Goal: Information Seeking & Learning: Find specific page/section

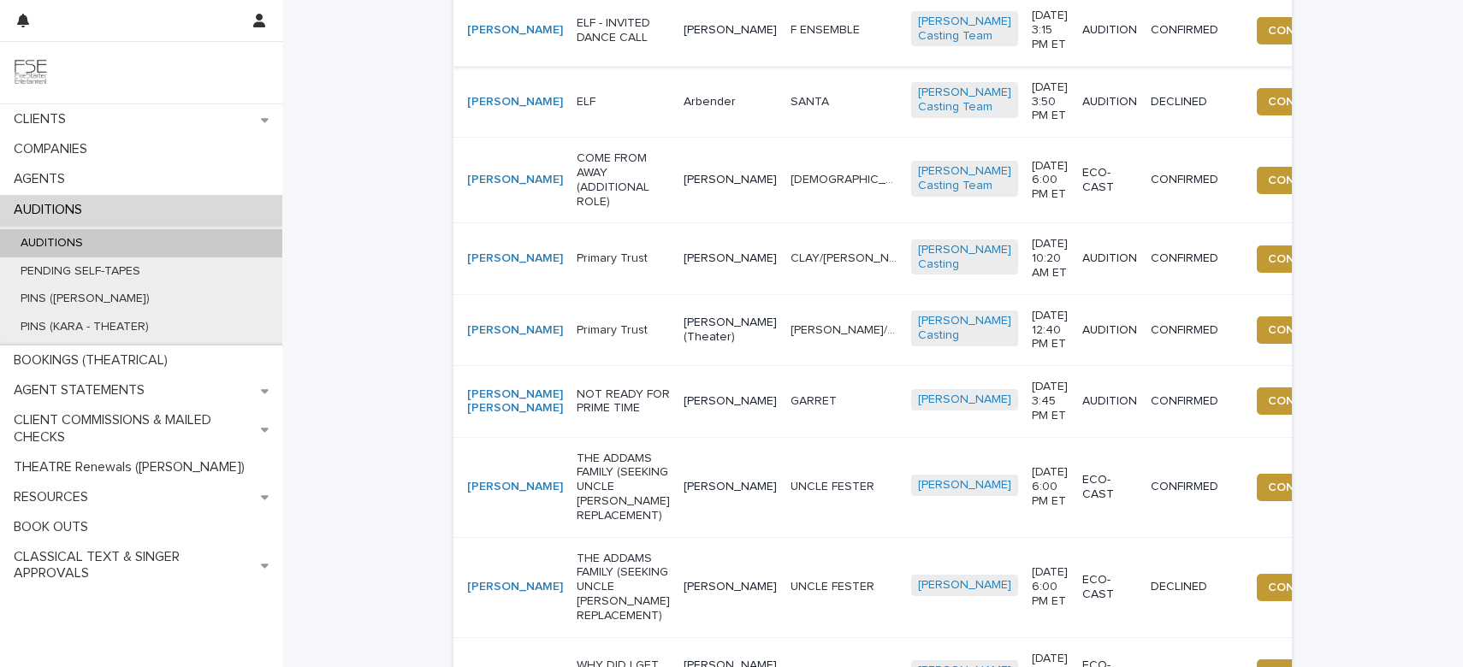
scroll to position [46, 0]
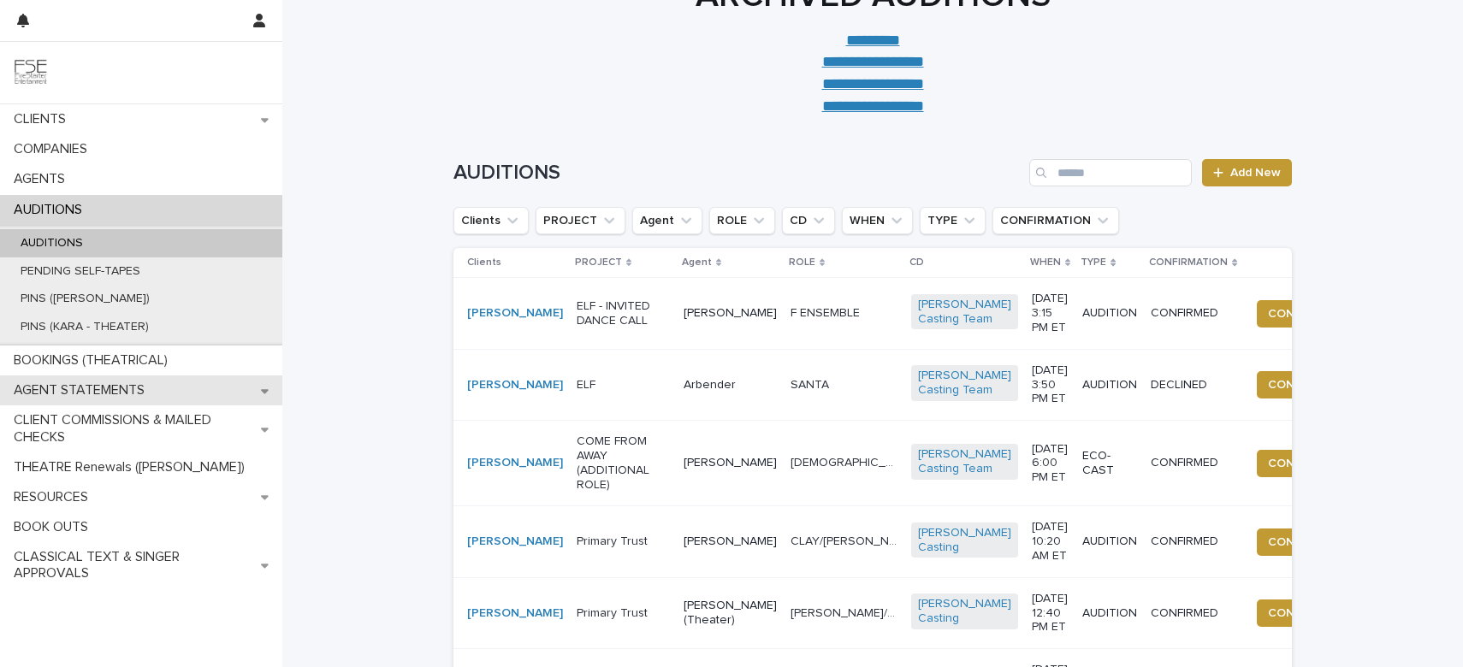
click at [78, 398] on p "AGENT STATEMENTS" at bounding box center [82, 390] width 151 height 16
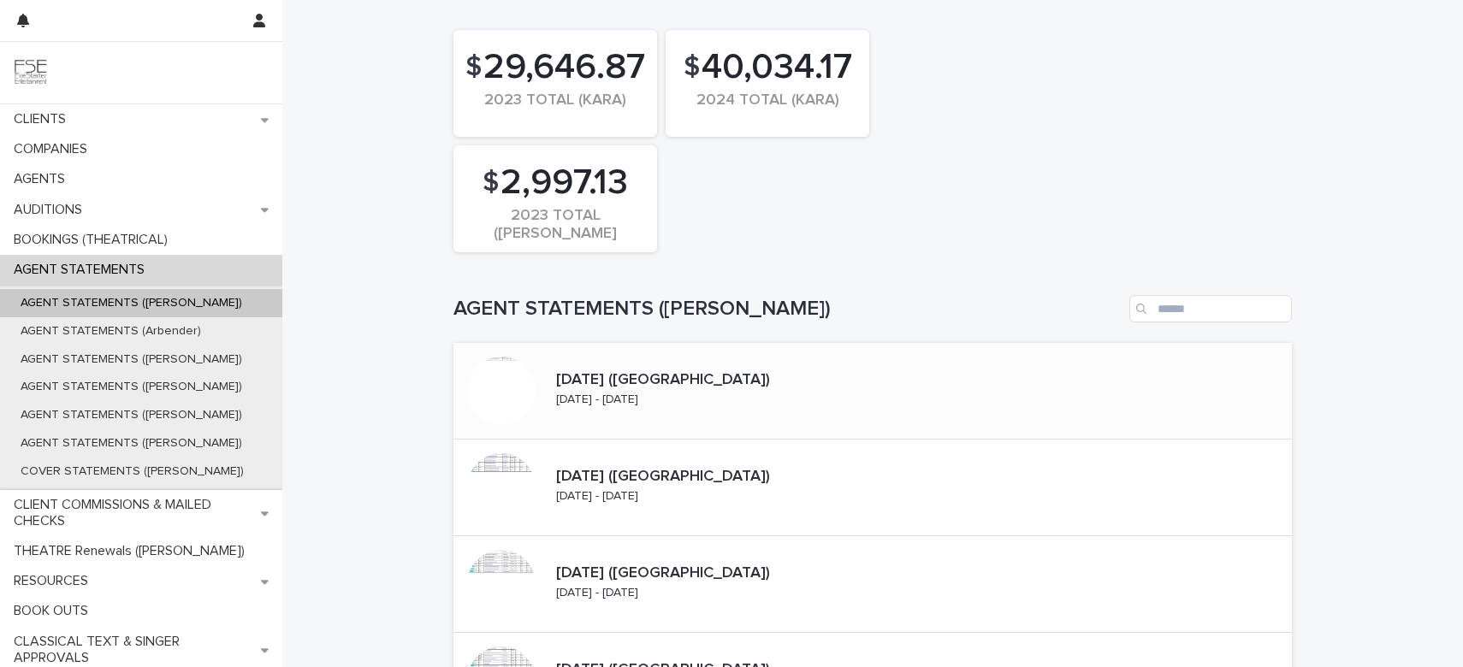
click at [600, 388] on p "[DATE] ([GEOGRAPHIC_DATA])" at bounding box center [704, 380] width 296 height 19
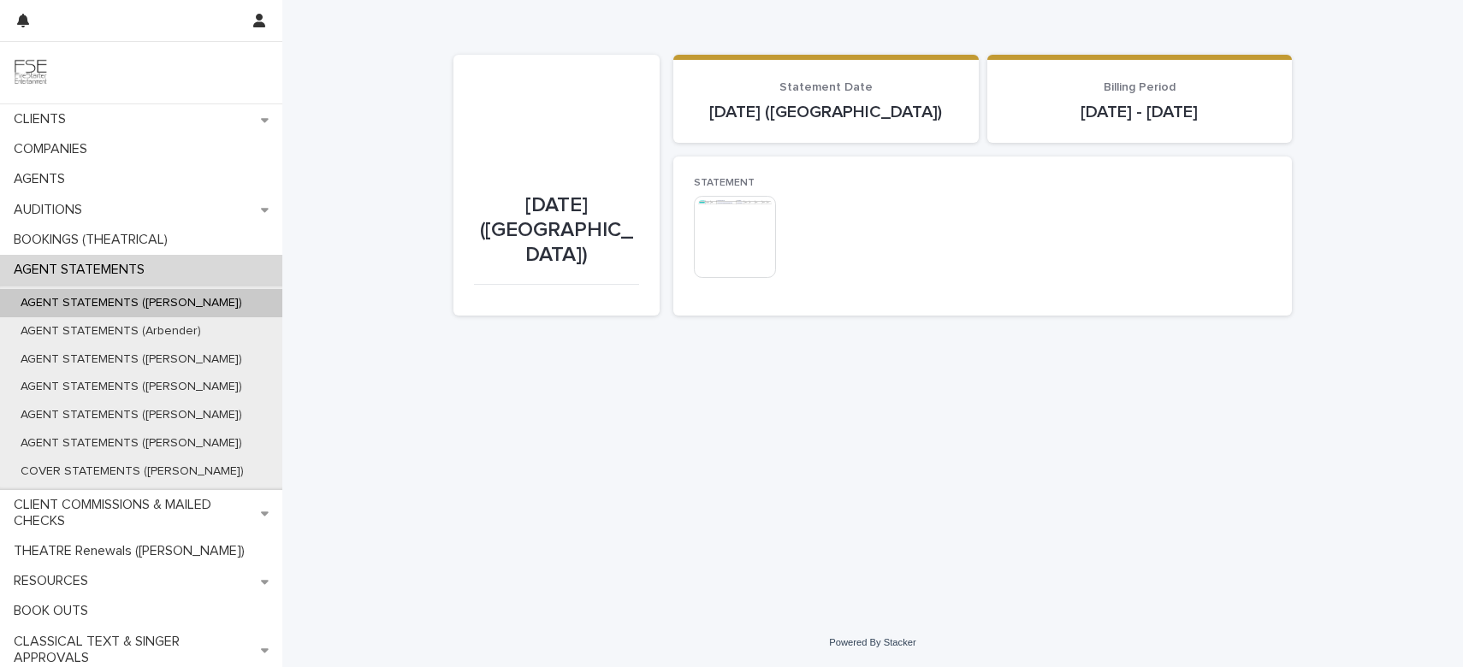
click at [743, 234] on img at bounding box center [735, 237] width 82 height 82
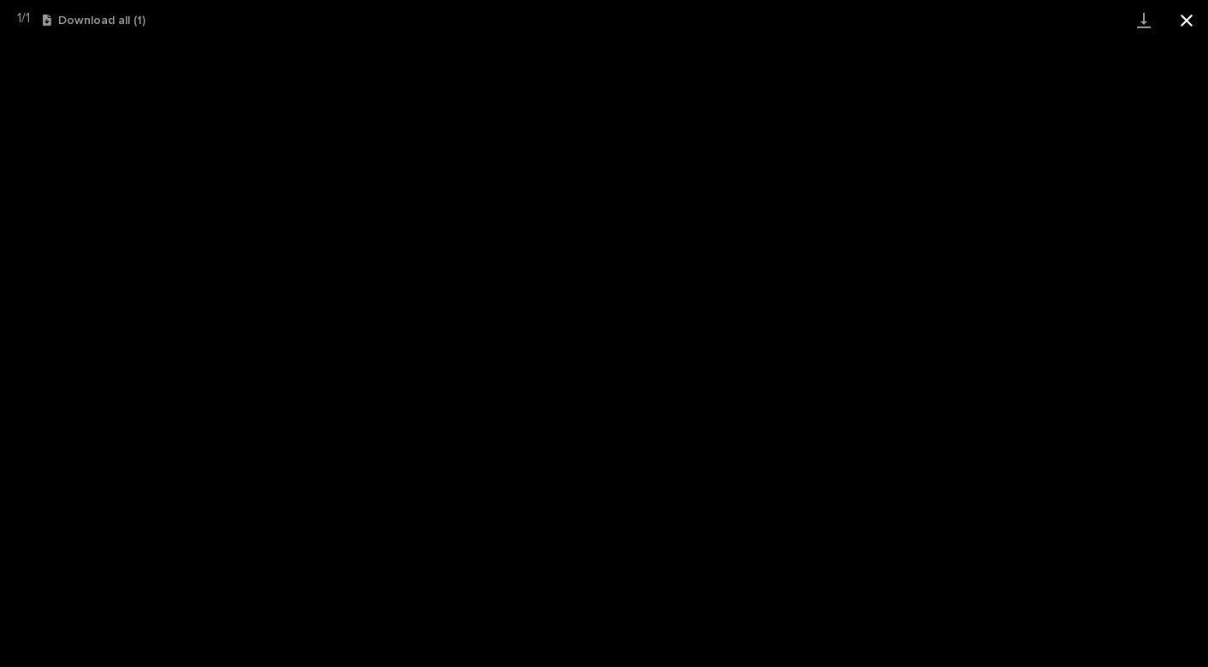
click at [1180, 27] on button "Close gallery" at bounding box center [1186, 20] width 43 height 40
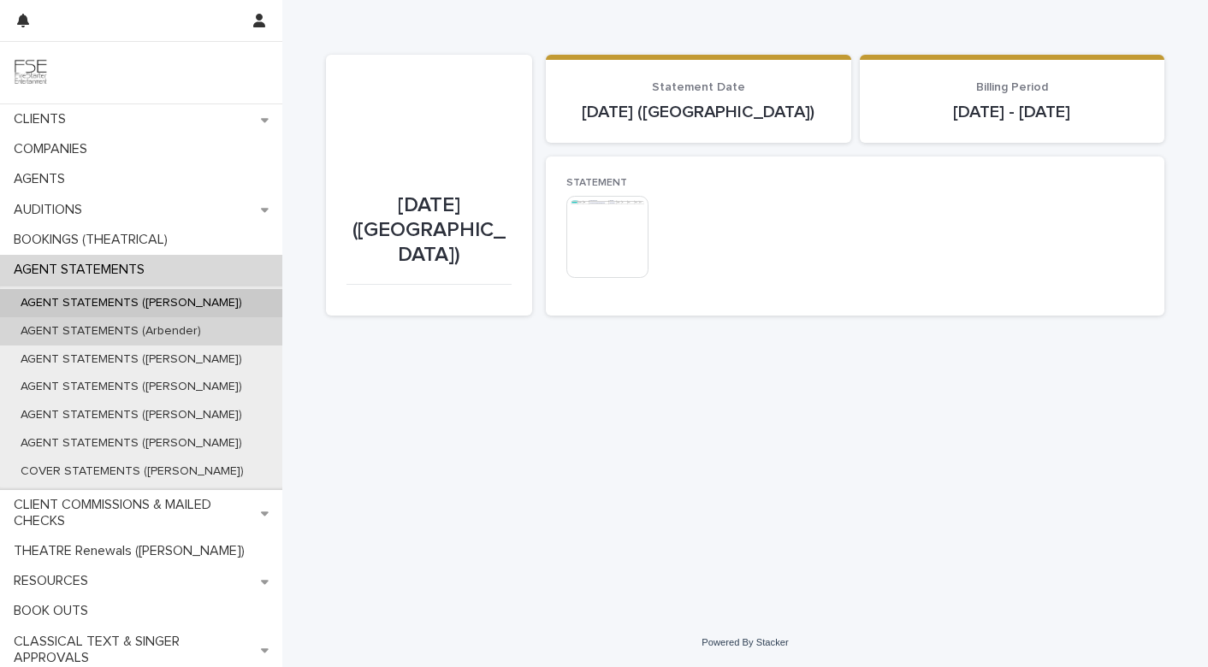
click at [110, 335] on p "AGENT STATEMENTS (Arbender)" at bounding box center [111, 331] width 208 height 15
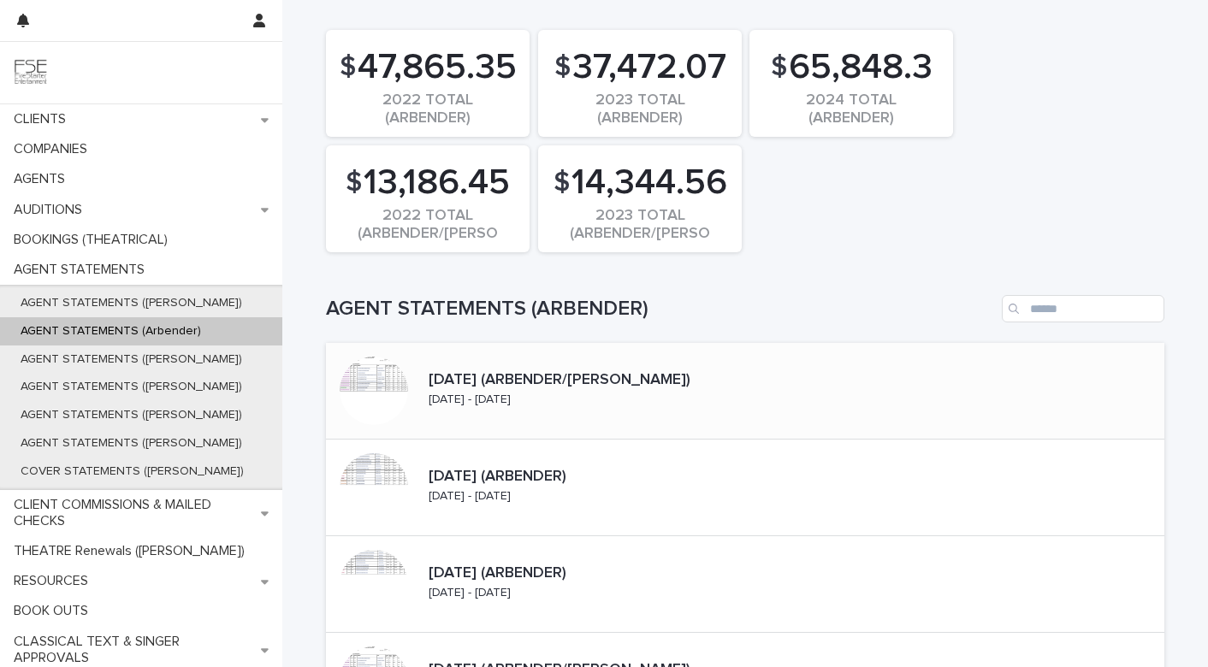
click at [511, 406] on p "[DATE] - [DATE]" at bounding box center [470, 400] width 82 height 15
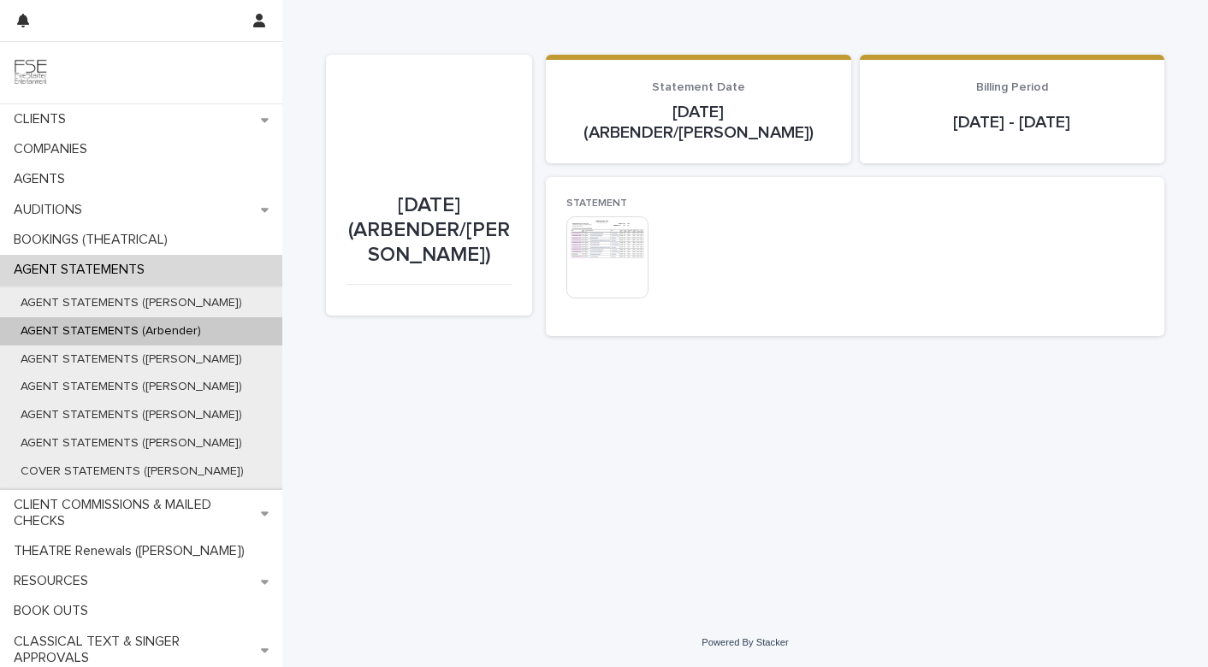
click at [605, 246] on img at bounding box center [607, 257] width 82 height 82
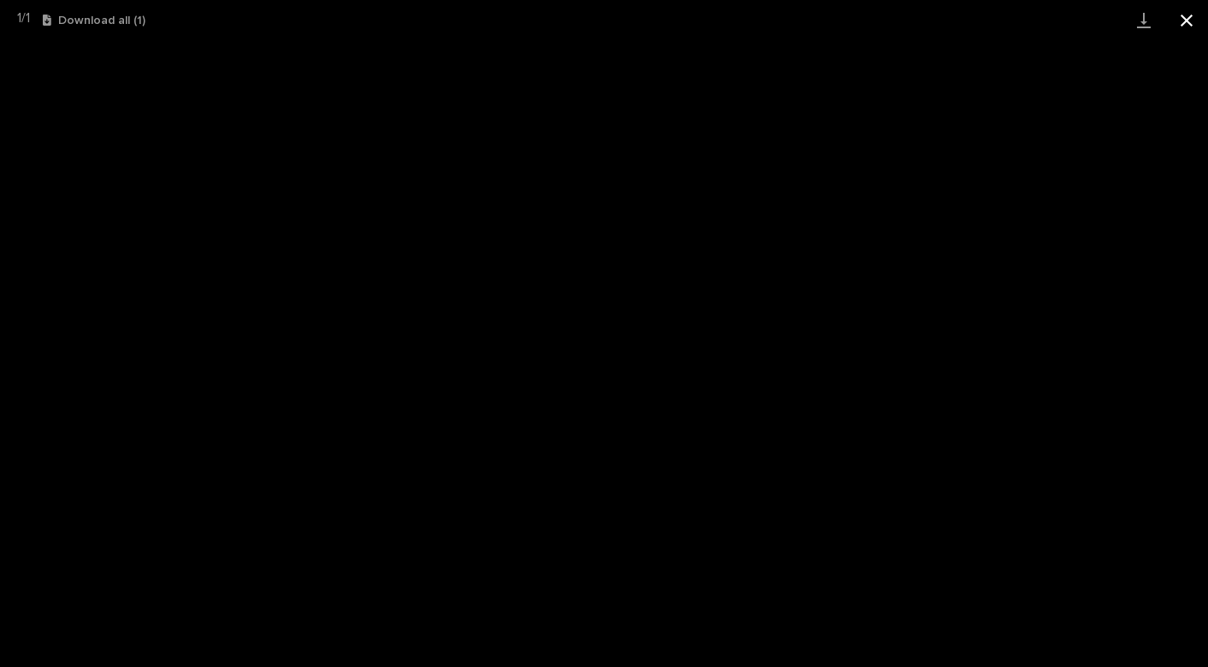
click at [1179, 16] on button "Close gallery" at bounding box center [1186, 20] width 43 height 40
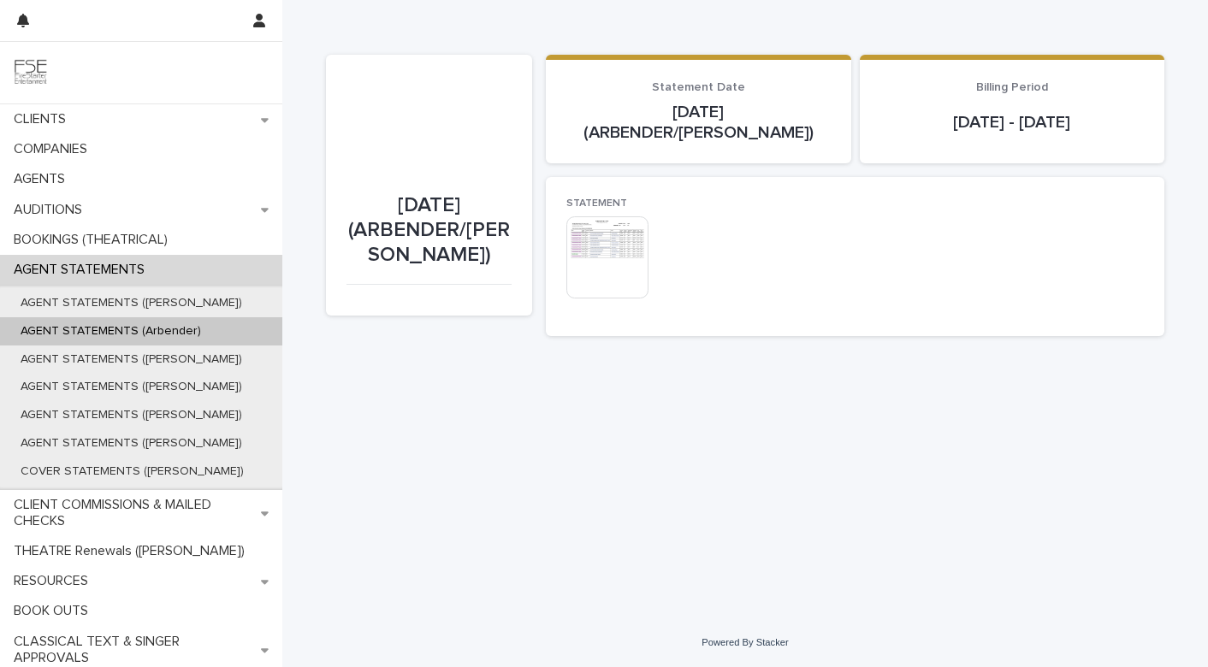
click at [187, 323] on div "AGENT STATEMENTS (Arbender)" at bounding box center [141, 331] width 282 height 28
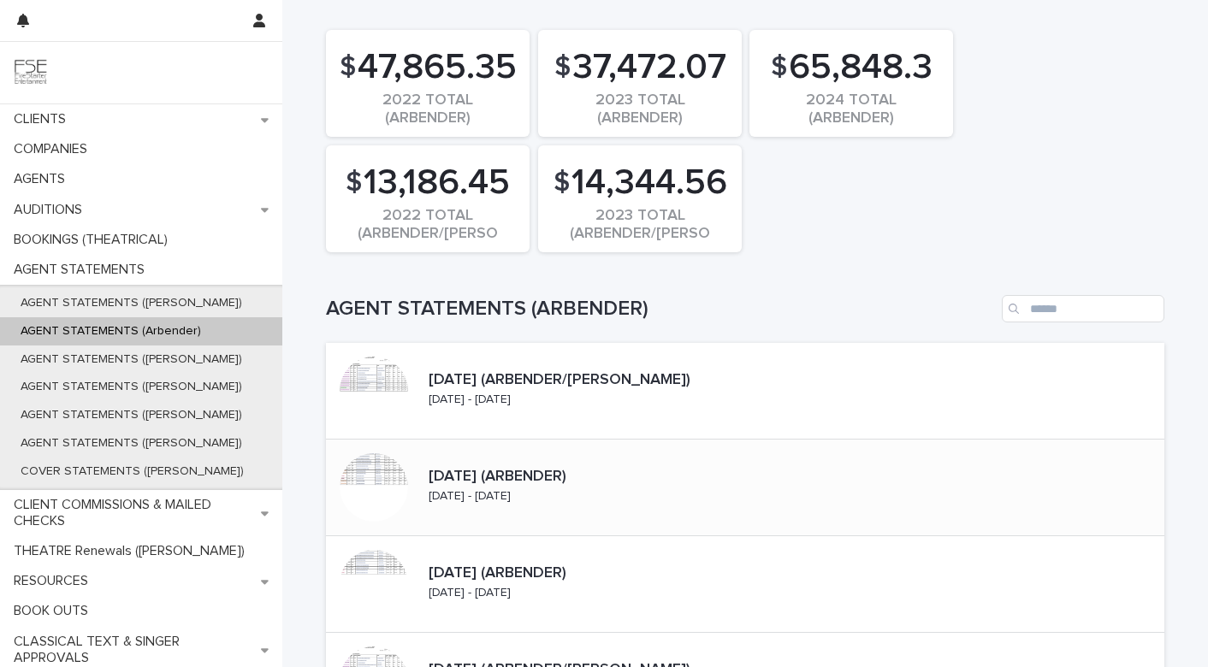
click at [511, 492] on p "[DATE] - [DATE]" at bounding box center [470, 496] width 82 height 15
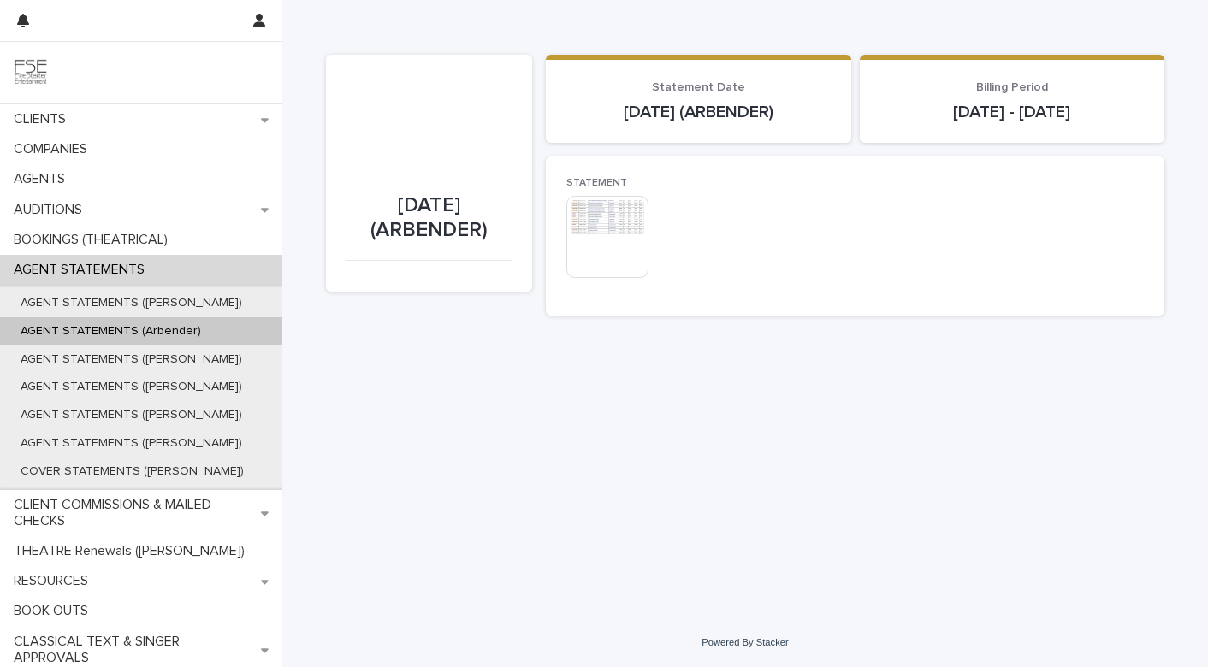
click at [619, 204] on img at bounding box center [607, 237] width 82 height 82
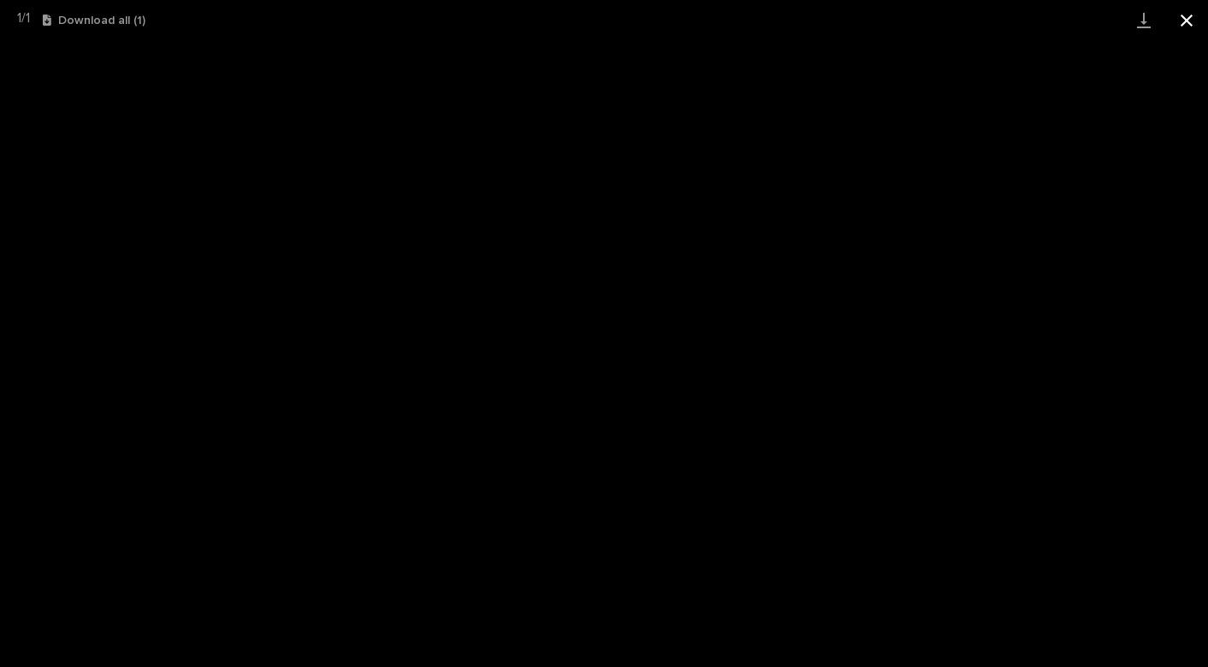
click at [1184, 12] on button "Close gallery" at bounding box center [1186, 20] width 43 height 40
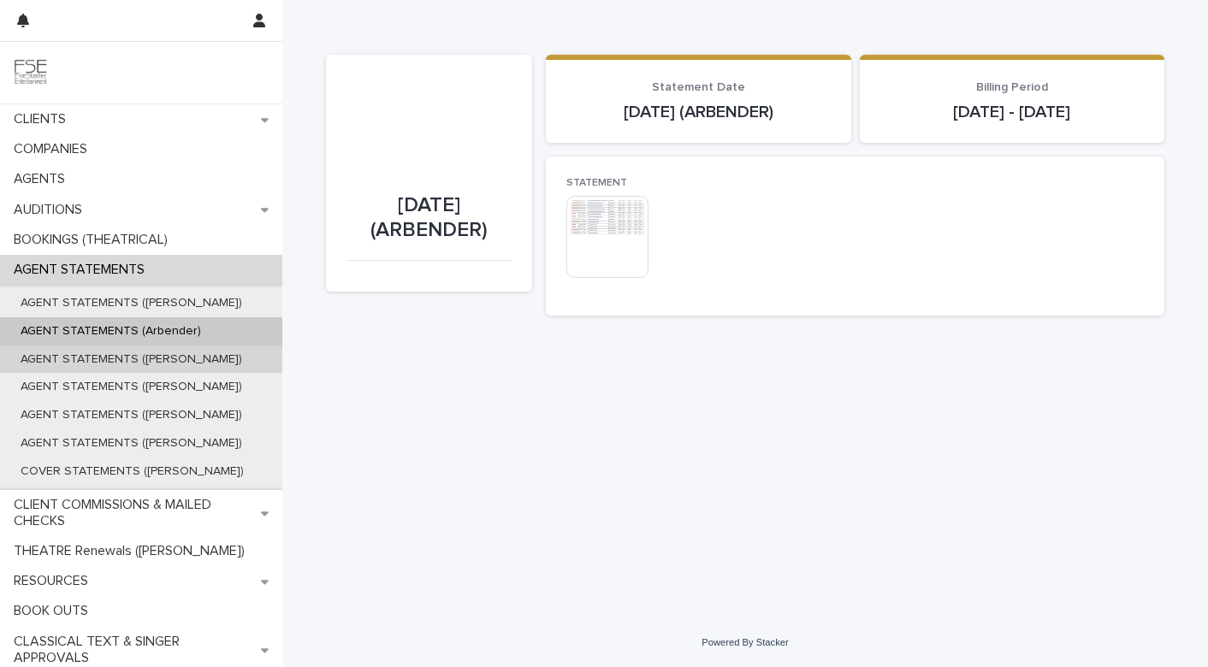
click at [139, 356] on p "AGENT STATEMENTS ([PERSON_NAME])" at bounding box center [131, 359] width 249 height 15
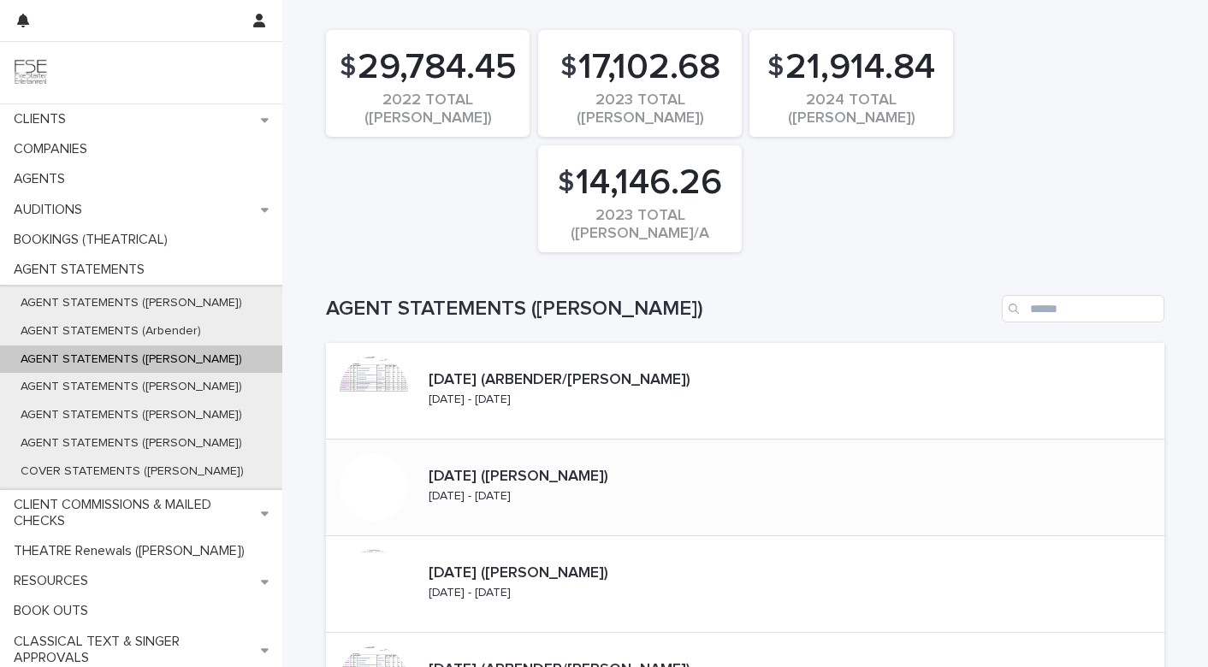
click at [511, 495] on p "[DATE] - [DATE]" at bounding box center [470, 496] width 82 height 15
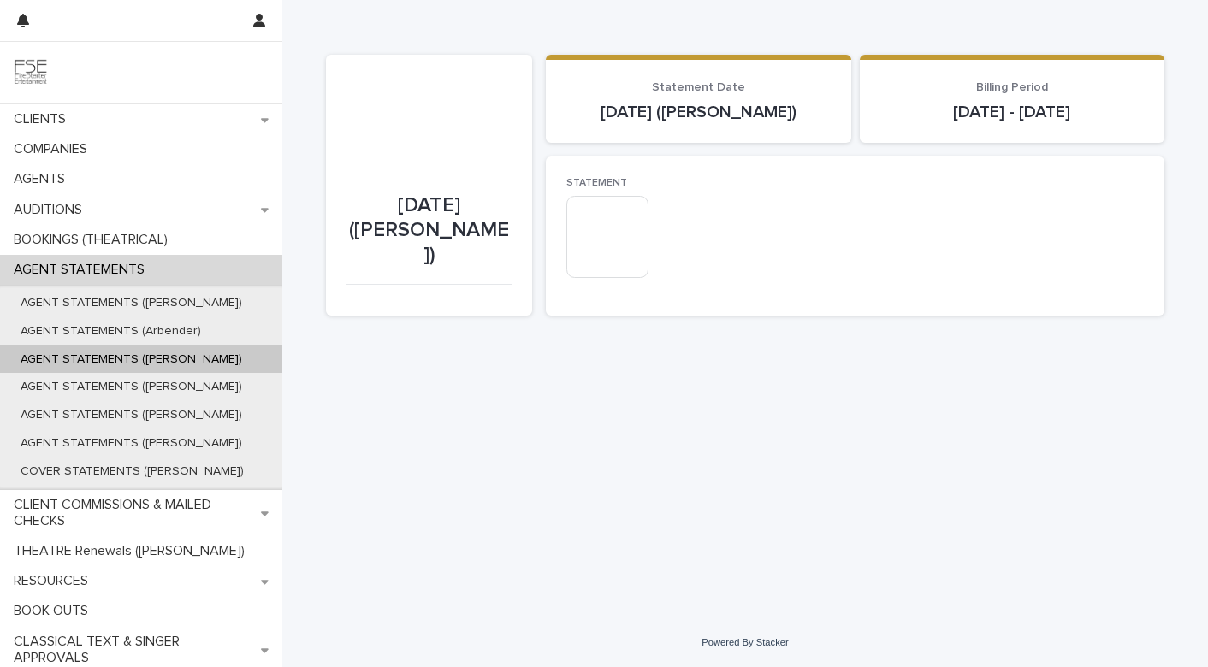
click at [626, 235] on img at bounding box center [607, 237] width 82 height 82
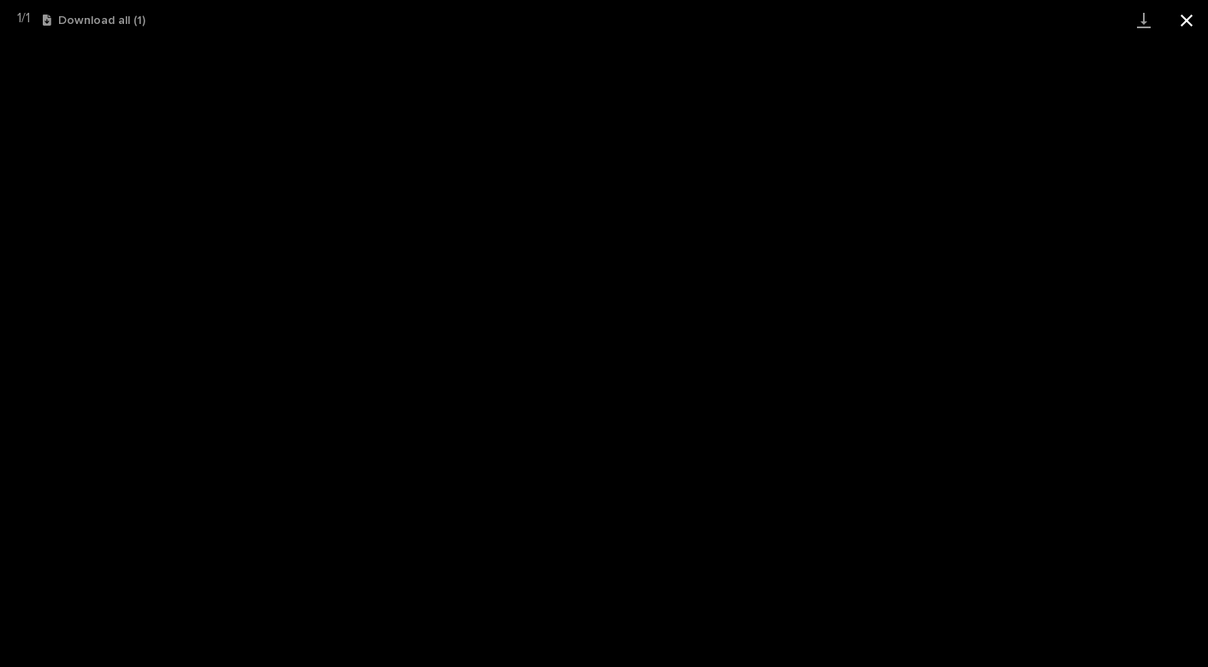
click at [1188, 16] on button "Close gallery" at bounding box center [1186, 20] width 43 height 40
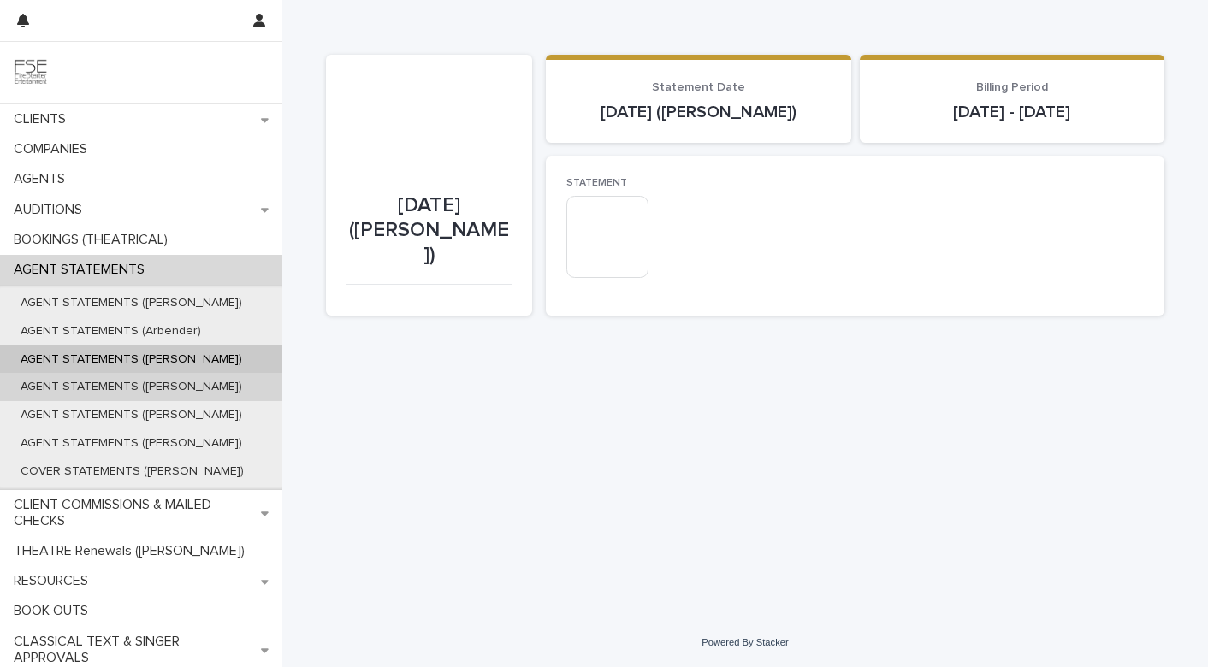
click at [157, 397] on div "AGENT STATEMENTS ([PERSON_NAME])" at bounding box center [141, 387] width 282 height 28
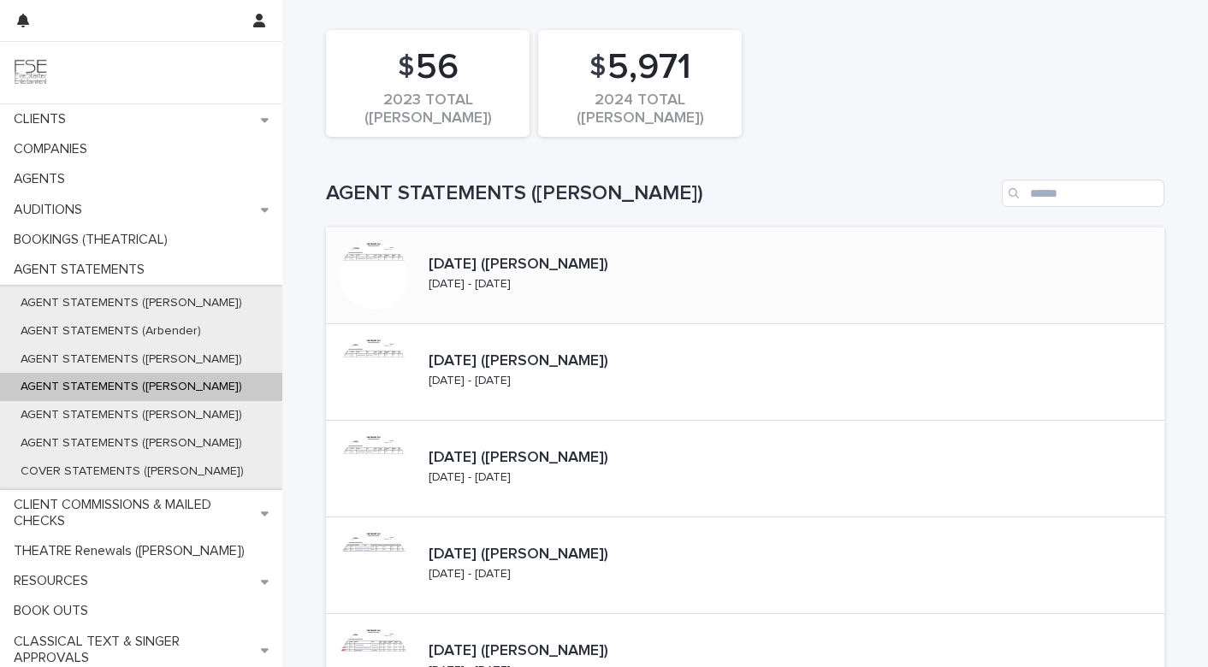
click at [369, 299] on div at bounding box center [374, 275] width 68 height 68
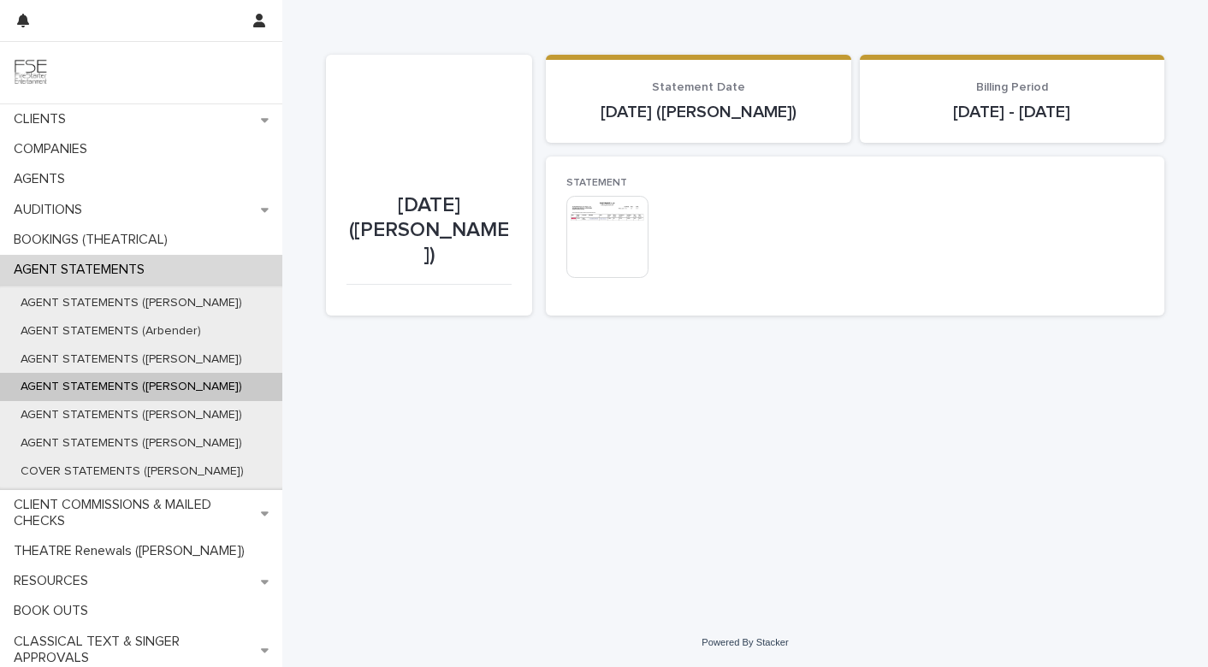
click at [591, 255] on img at bounding box center [607, 237] width 82 height 82
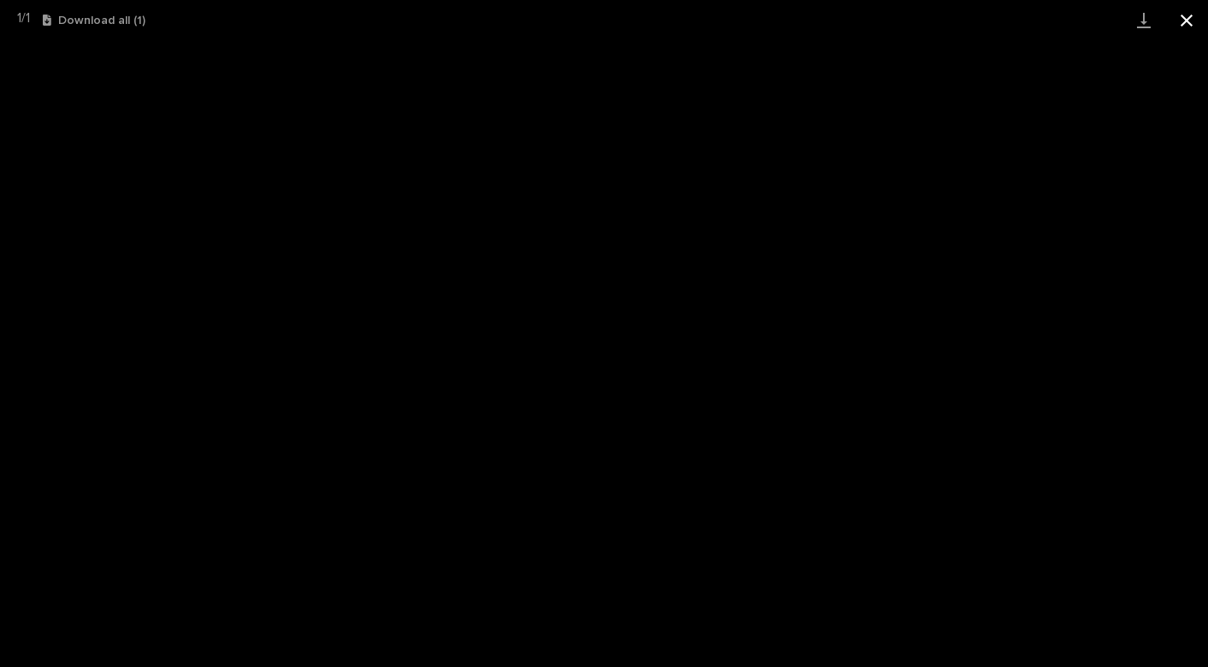
click at [1200, 26] on button "Close gallery" at bounding box center [1186, 20] width 43 height 40
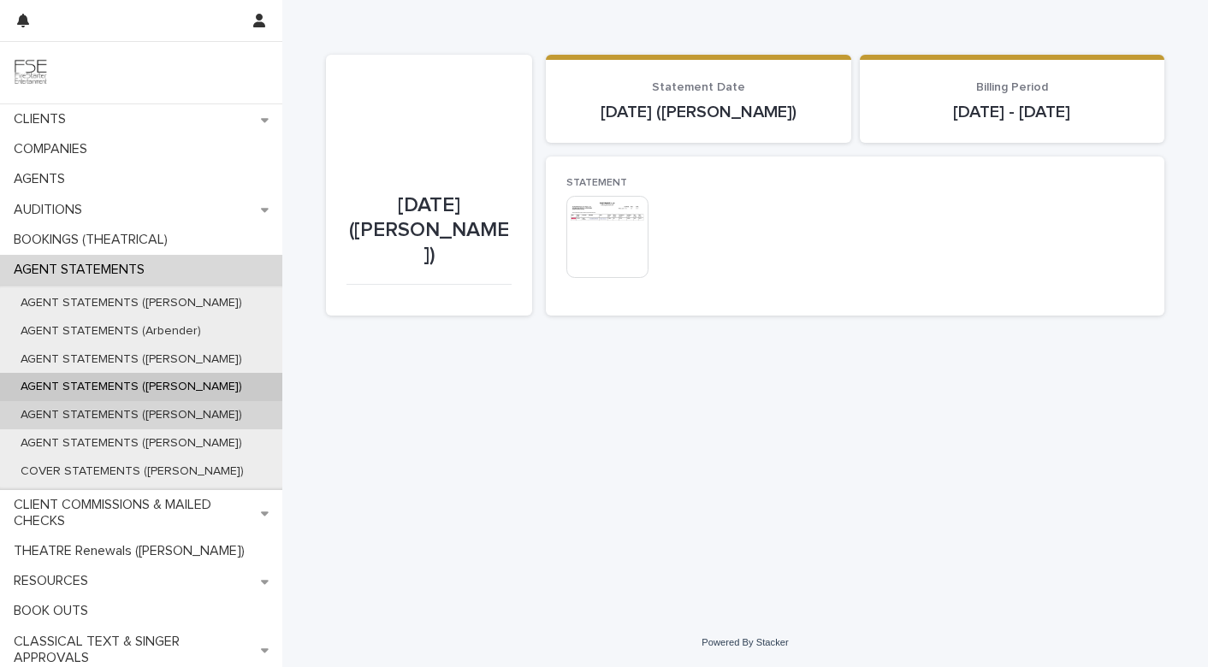
click at [147, 423] on div "AGENT STATEMENTS ([PERSON_NAME])" at bounding box center [141, 415] width 282 height 28
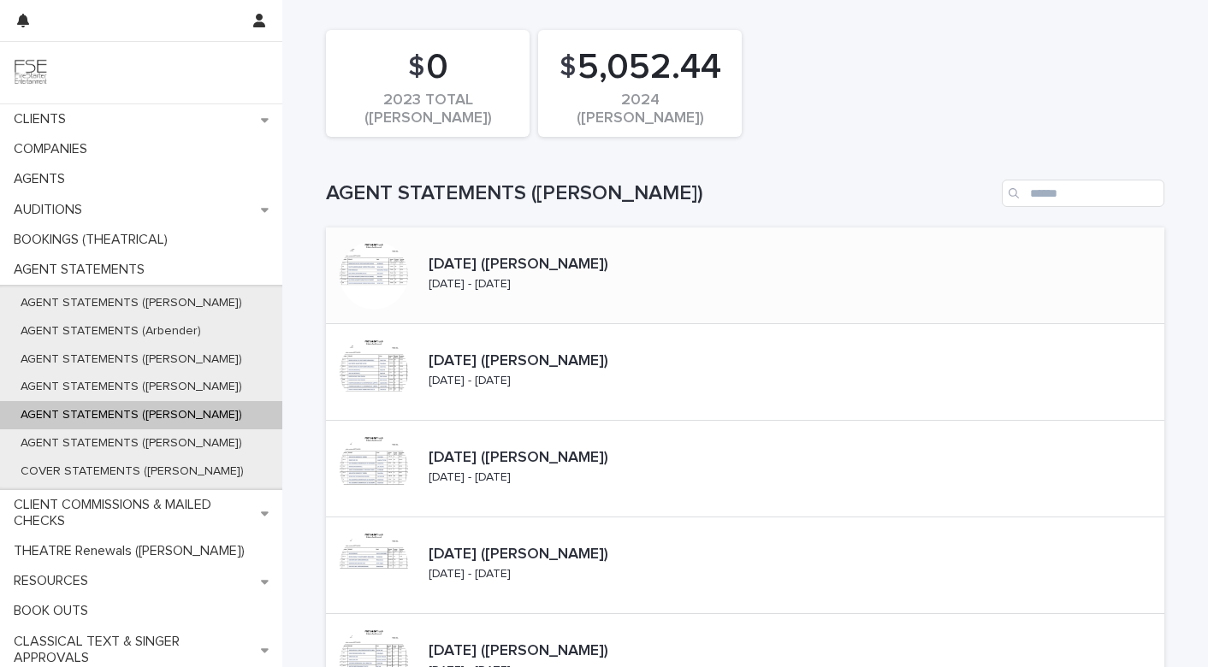
click at [493, 263] on p "[DATE] ([PERSON_NAME])" at bounding box center [560, 265] width 262 height 19
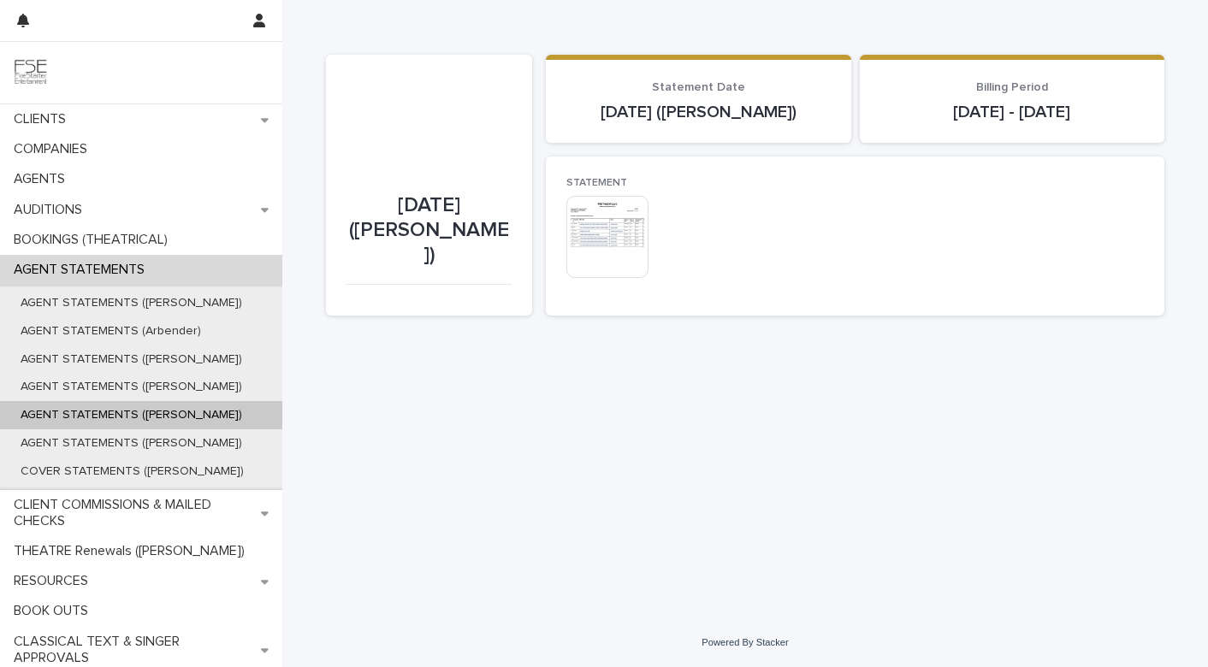
click at [613, 240] on img at bounding box center [607, 237] width 82 height 82
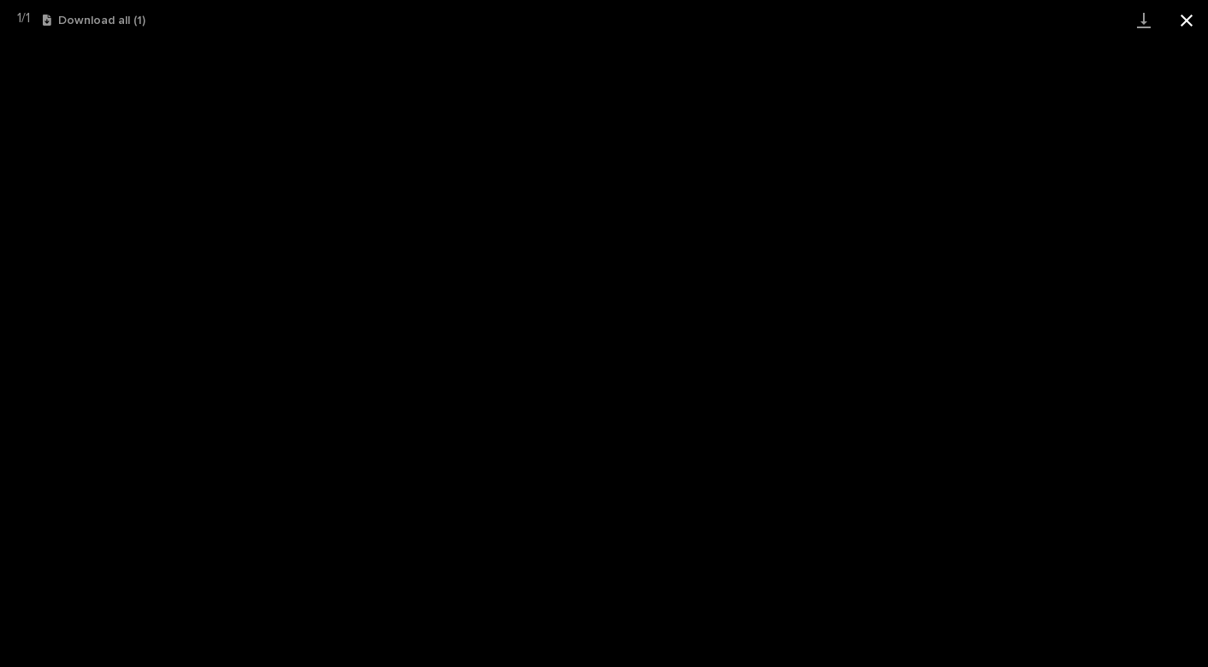
click at [1187, 14] on button "Close gallery" at bounding box center [1186, 20] width 43 height 40
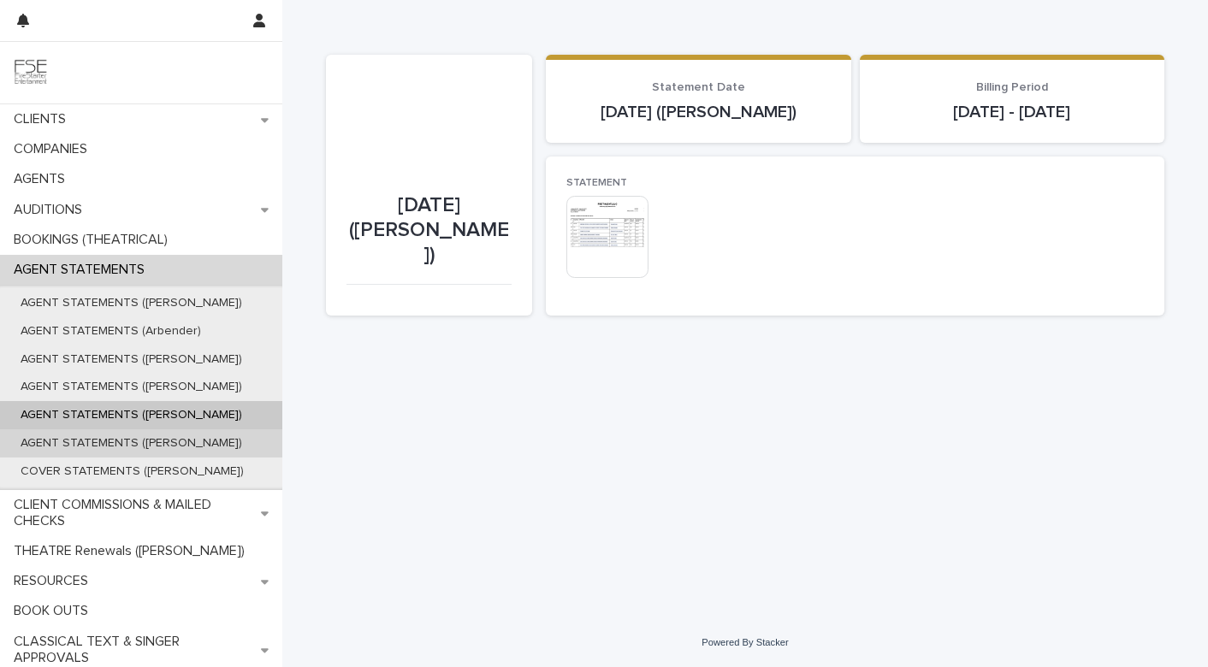
click at [127, 442] on p "AGENT STATEMENTS ([PERSON_NAME])" at bounding box center [131, 443] width 249 height 15
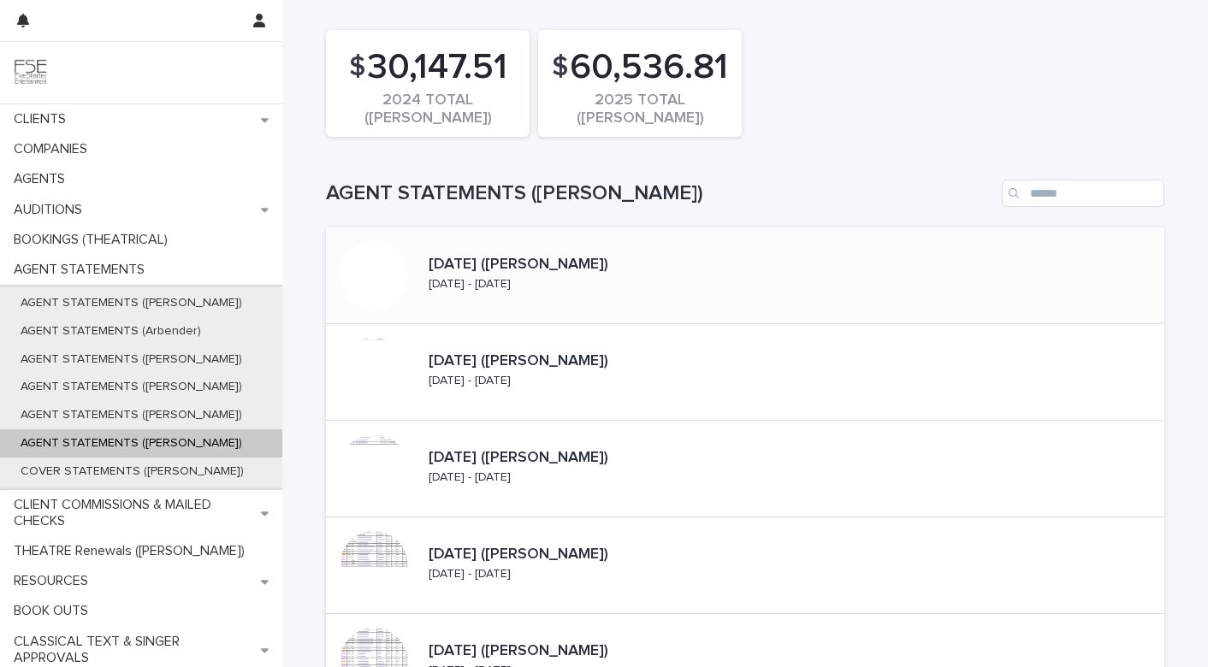
click at [511, 277] on p "[DATE] - [DATE]" at bounding box center [470, 284] width 82 height 15
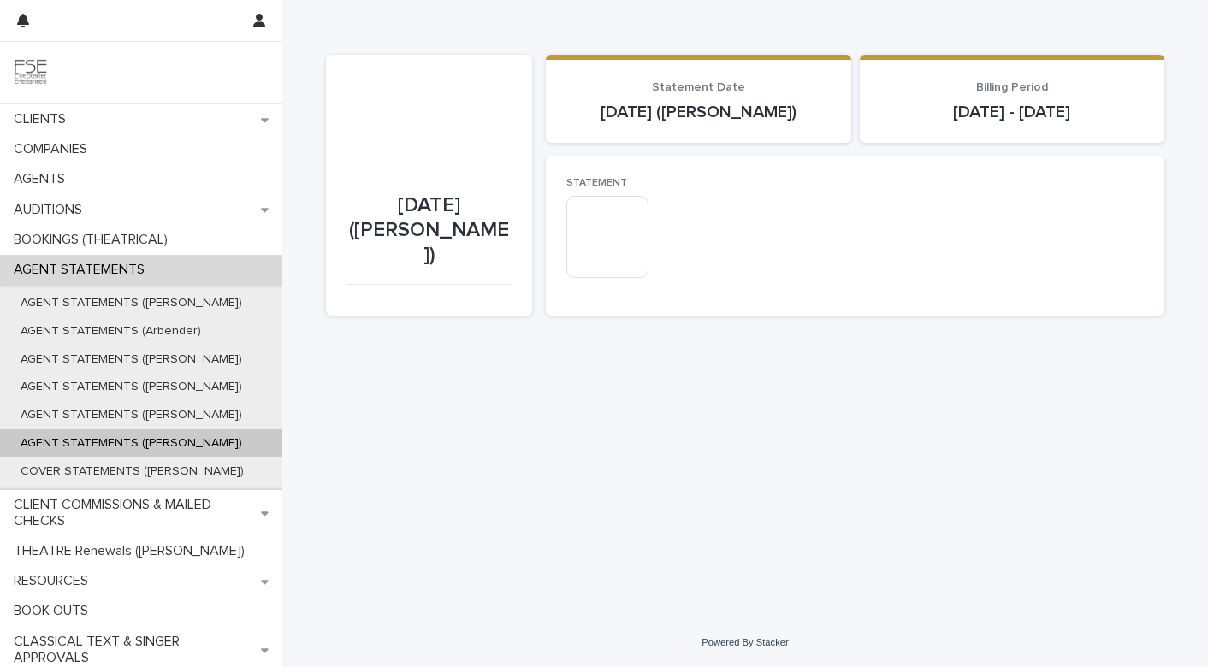
click at [652, 240] on div "This file cannot be opened Download File" at bounding box center [855, 239] width 578 height 86
click at [619, 242] on img at bounding box center [607, 237] width 82 height 82
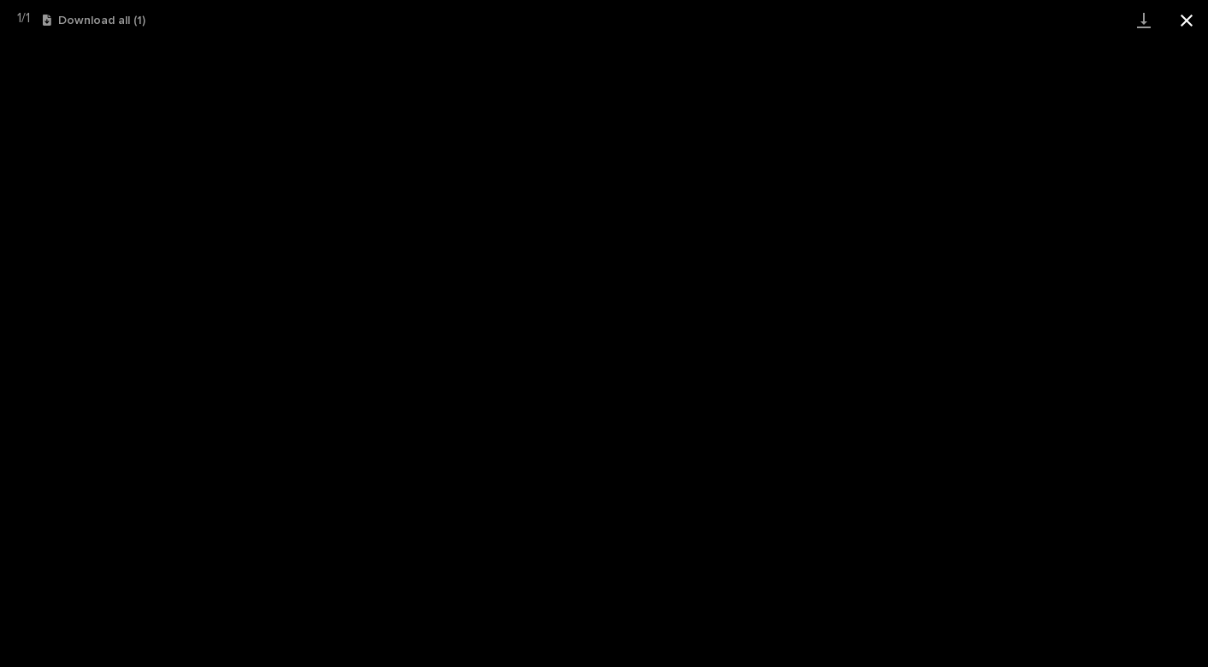
click at [1184, 25] on button "Close gallery" at bounding box center [1186, 20] width 43 height 40
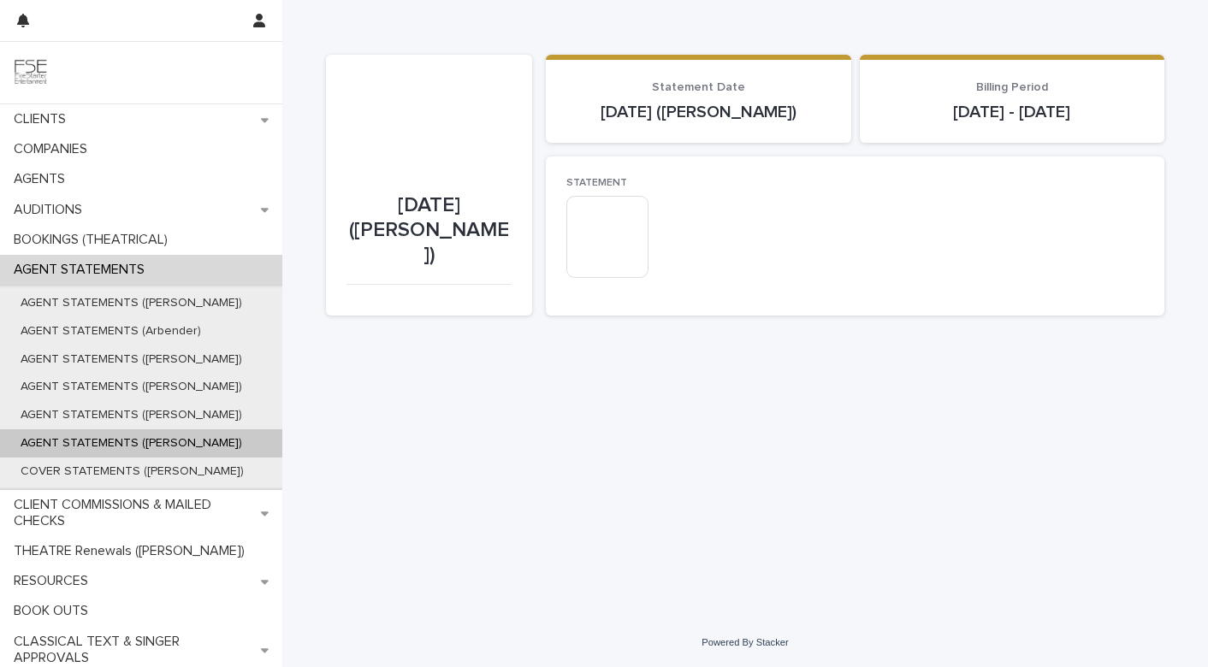
click at [589, 234] on img at bounding box center [607, 237] width 82 height 82
